Goal: Communication & Community: Answer question/provide support

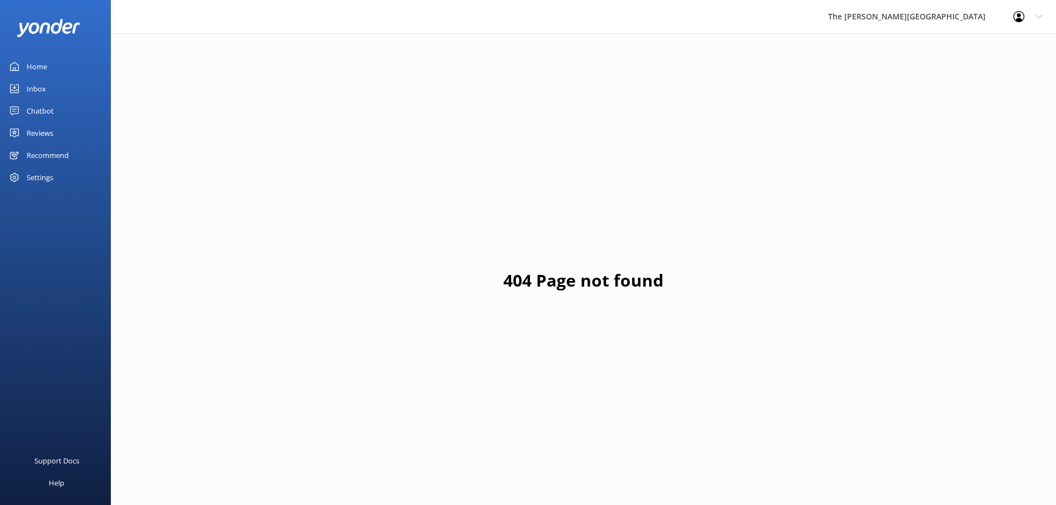
click at [37, 81] on div "Inbox" at bounding box center [36, 89] width 19 height 22
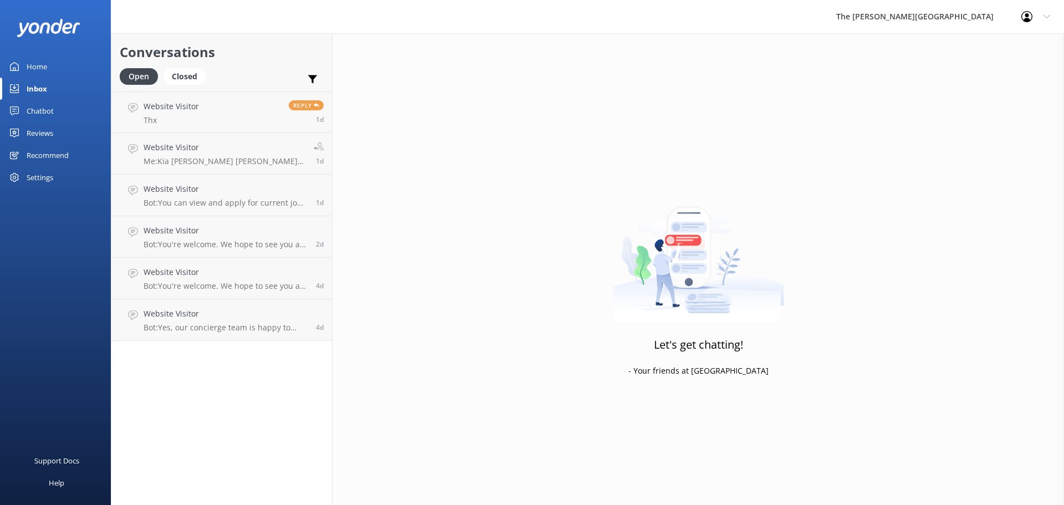
click at [470, 251] on div "Let's get chatting! - Your friends at [GEOGRAPHIC_DATA]" at bounding box center [699, 285] width 732 height 505
click at [228, 102] on link "Website Visitor Thx Reply 1d" at bounding box center [221, 112] width 221 height 42
